Goal: Navigation & Orientation: Go to known website

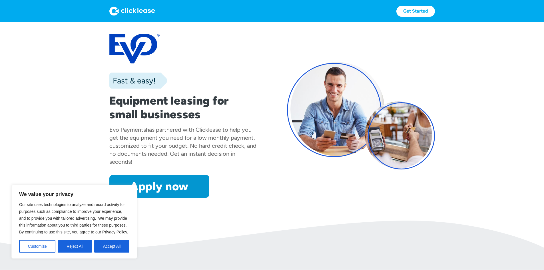
click at [209, 221] on section "Fast & easy! Equipment leasing for small businesses Evo Payments has partnered …" at bounding box center [272, 121] width 544 height 198
click at [111, 249] on button "Accept All" at bounding box center [111, 246] width 35 height 13
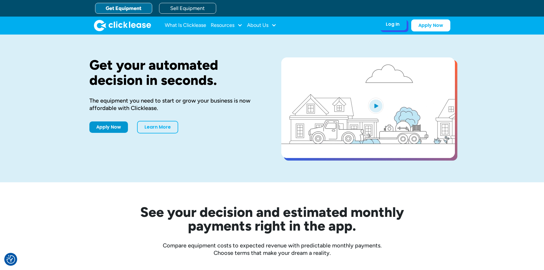
click at [383, 23] on div "Log In Account login I use Clicklease to get my equipment Partner Portal I offe…" at bounding box center [393, 24] width 28 height 12
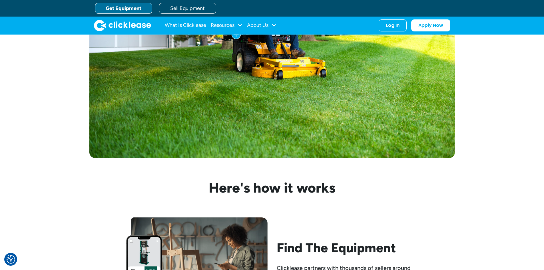
scroll to position [229, 0]
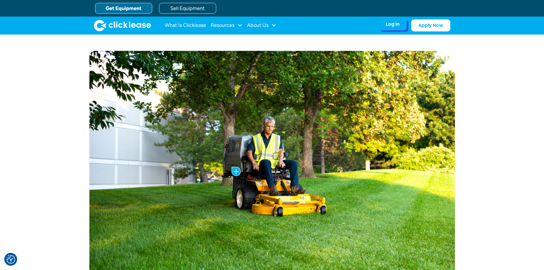
click at [401, 24] on div "Log In Account login I use Clicklease to get my equipment Partner Portal I offe…" at bounding box center [393, 24] width 28 height 12
click at [398, 27] on div "Log In" at bounding box center [393, 24] width 14 height 6
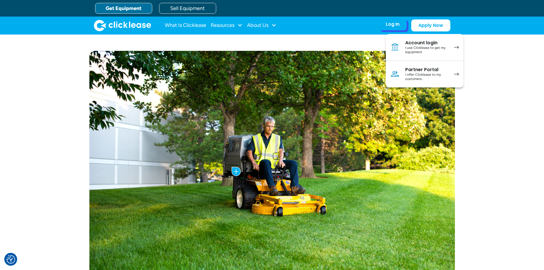
click at [414, 78] on div "I offer Clicklease to my customers." at bounding box center [426, 77] width 43 height 9
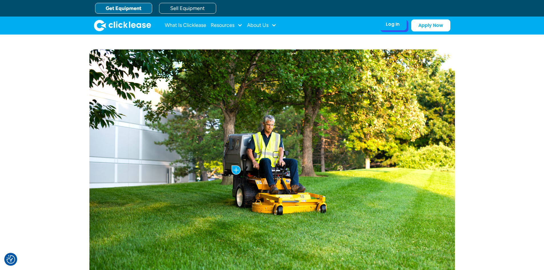
click at [392, 27] on div "Log In" at bounding box center [393, 24] width 14 height 6
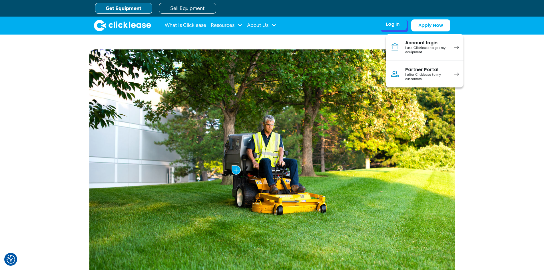
click at [418, 75] on div "I offer Clicklease to my customers." at bounding box center [426, 77] width 43 height 9
